Goal: Task Accomplishment & Management: Use online tool/utility

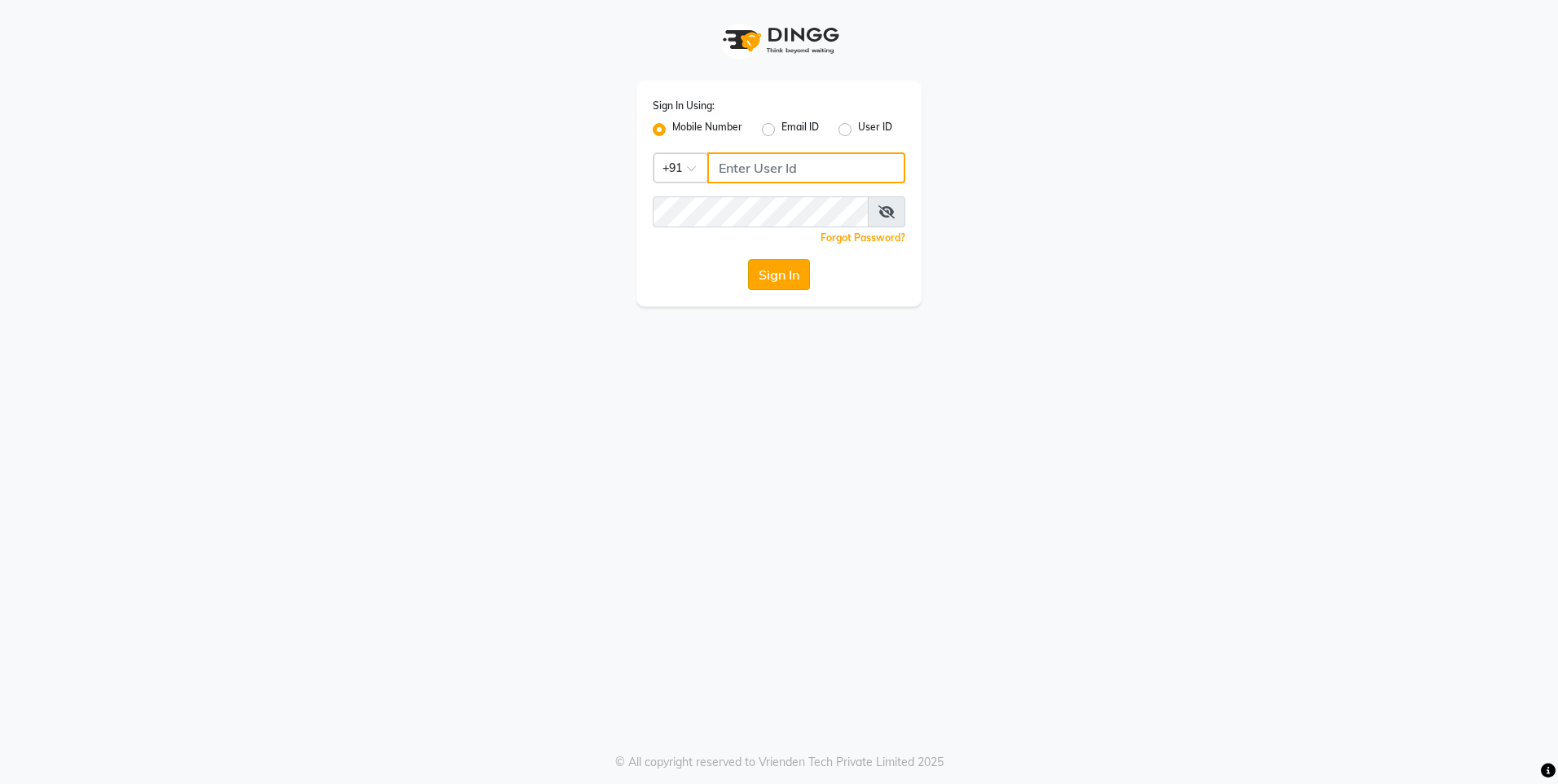
type input "7860000795"
click at [785, 278] on button "Sign In" at bounding box center [779, 274] width 62 height 31
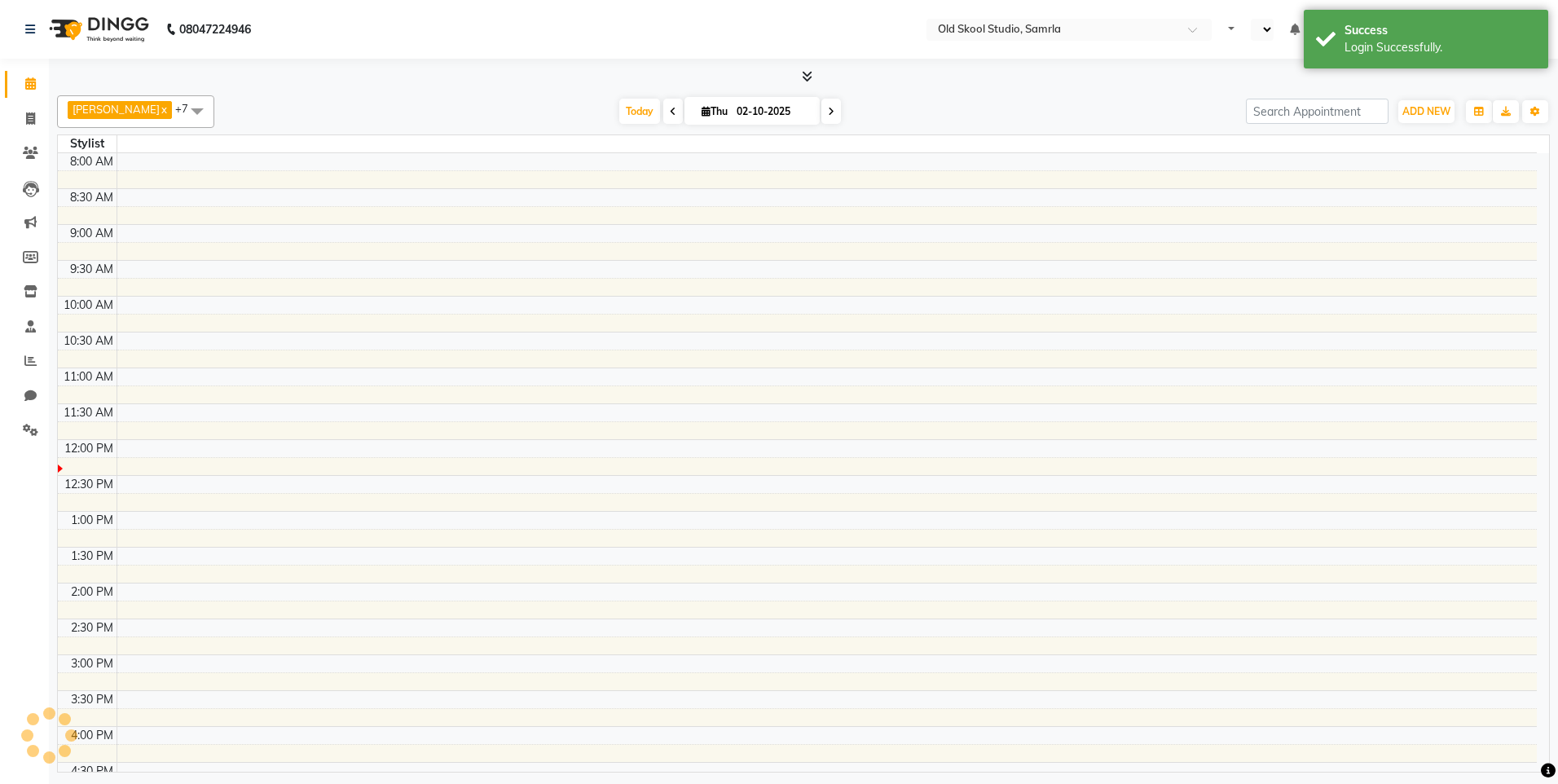
select select "en"
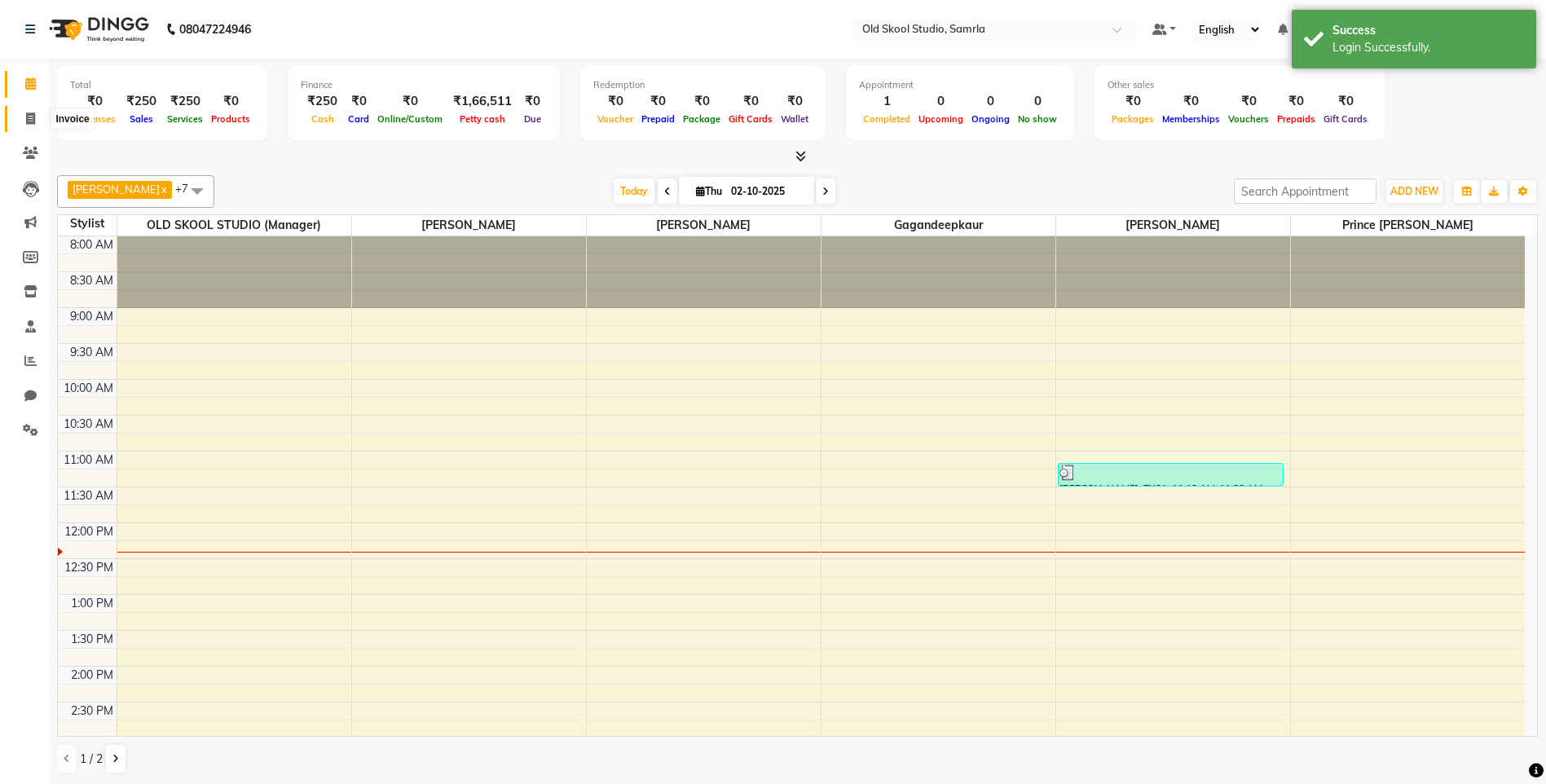
click at [31, 120] on icon at bounding box center [31, 118] width 9 height 12
select select "service"
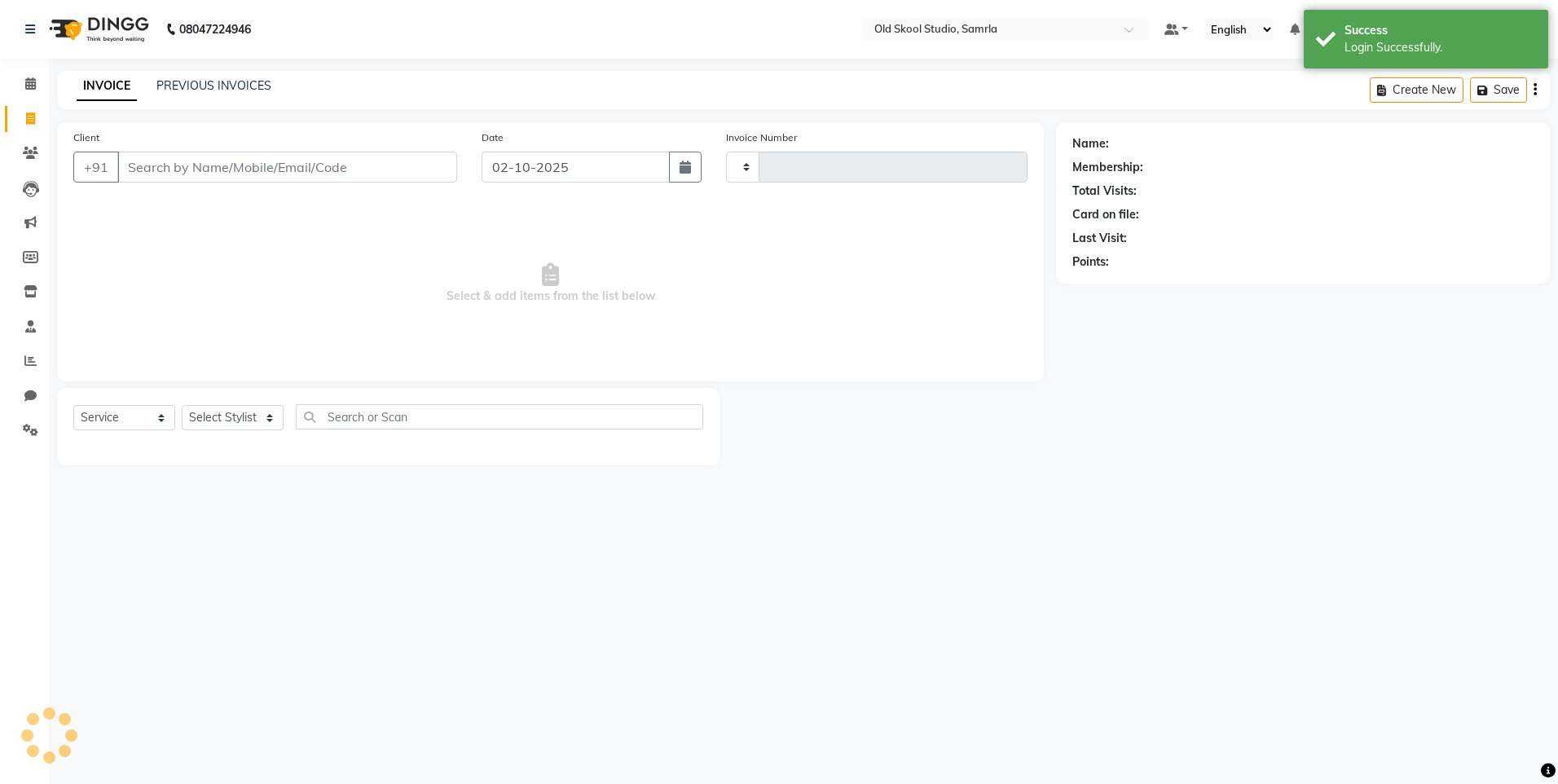
type input "0495"
select select "8041"
